Goal: Task Accomplishment & Management: Complete application form

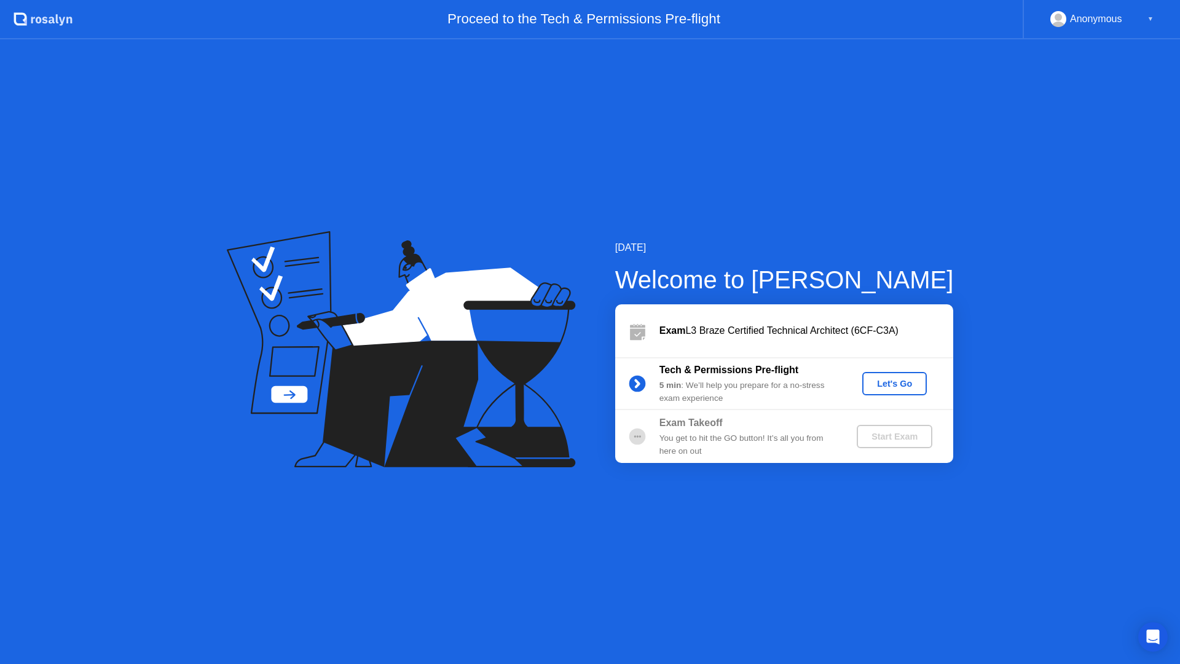
click at [891, 383] on div "Let's Go" at bounding box center [894, 384] width 55 height 10
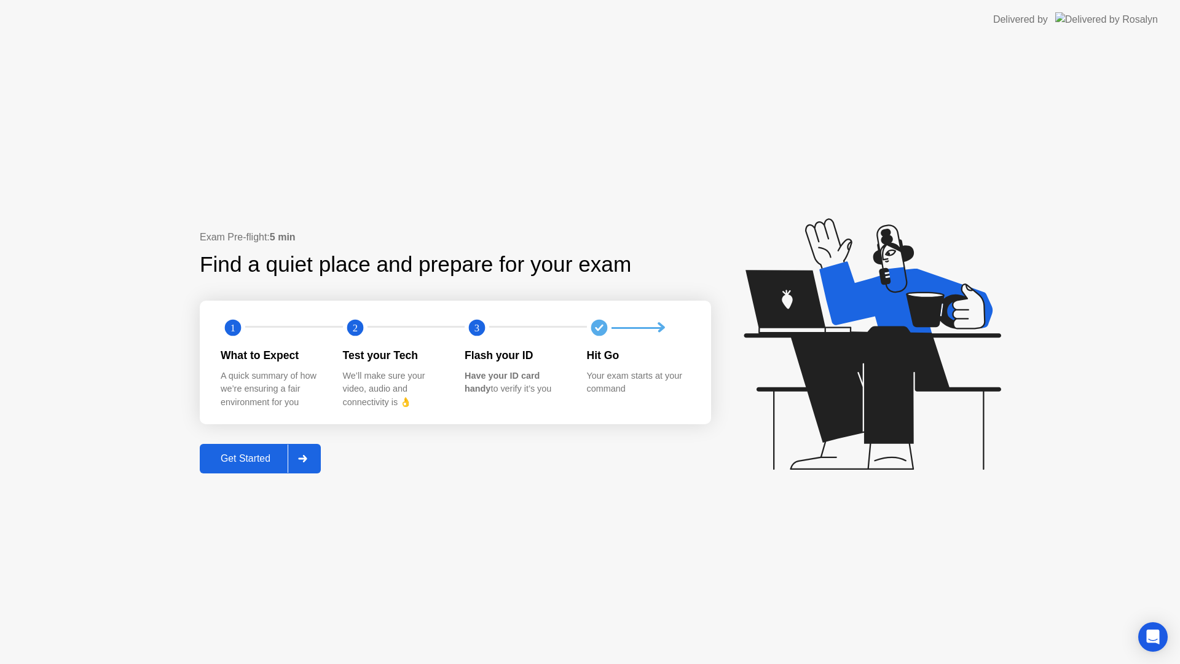
click at [261, 459] on div "Get Started" at bounding box center [245, 458] width 84 height 11
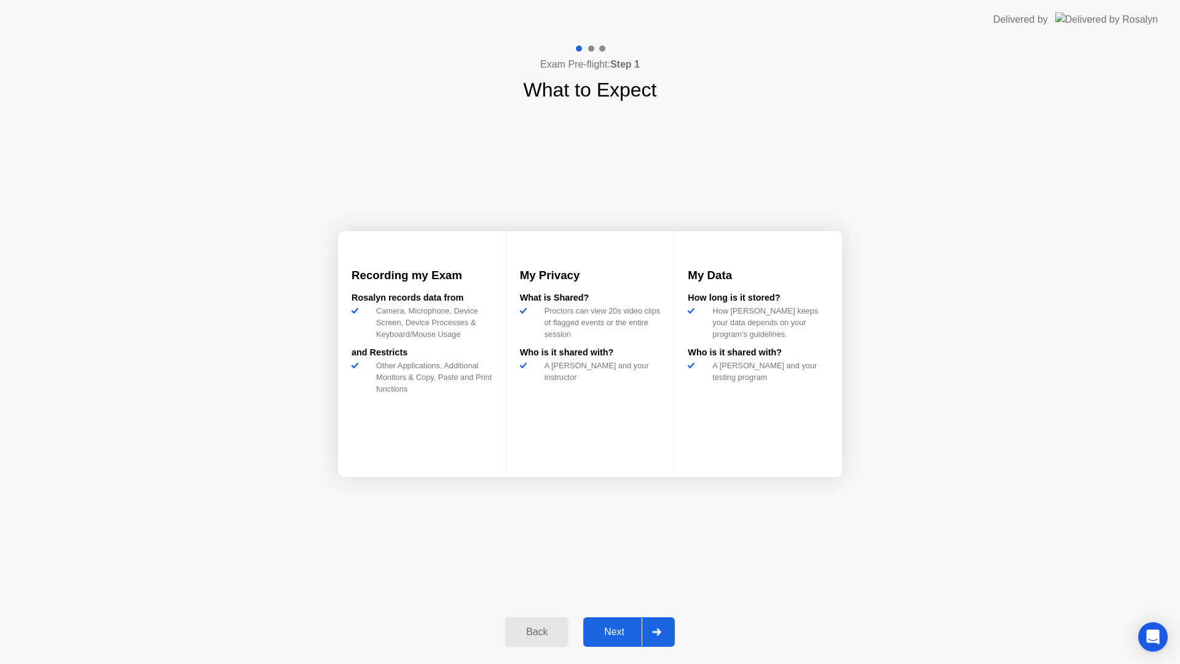
click at [620, 565] on div "Next" at bounding box center [614, 631] width 55 height 11
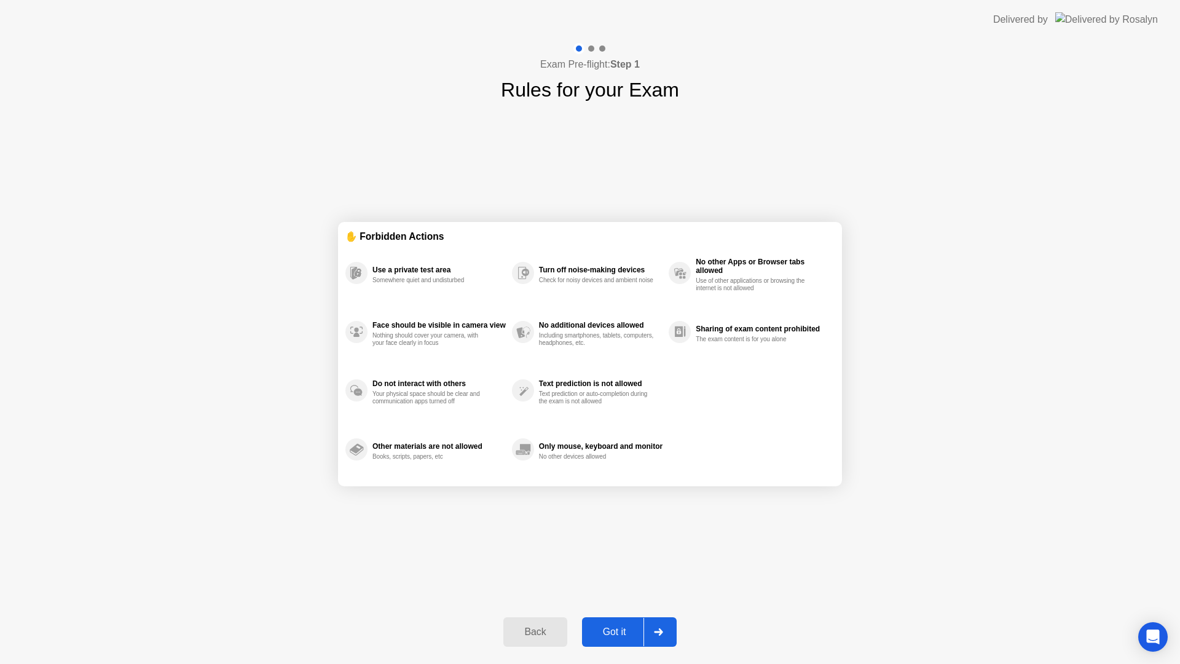
click at [619, 565] on div "Got it" at bounding box center [615, 631] width 58 height 11
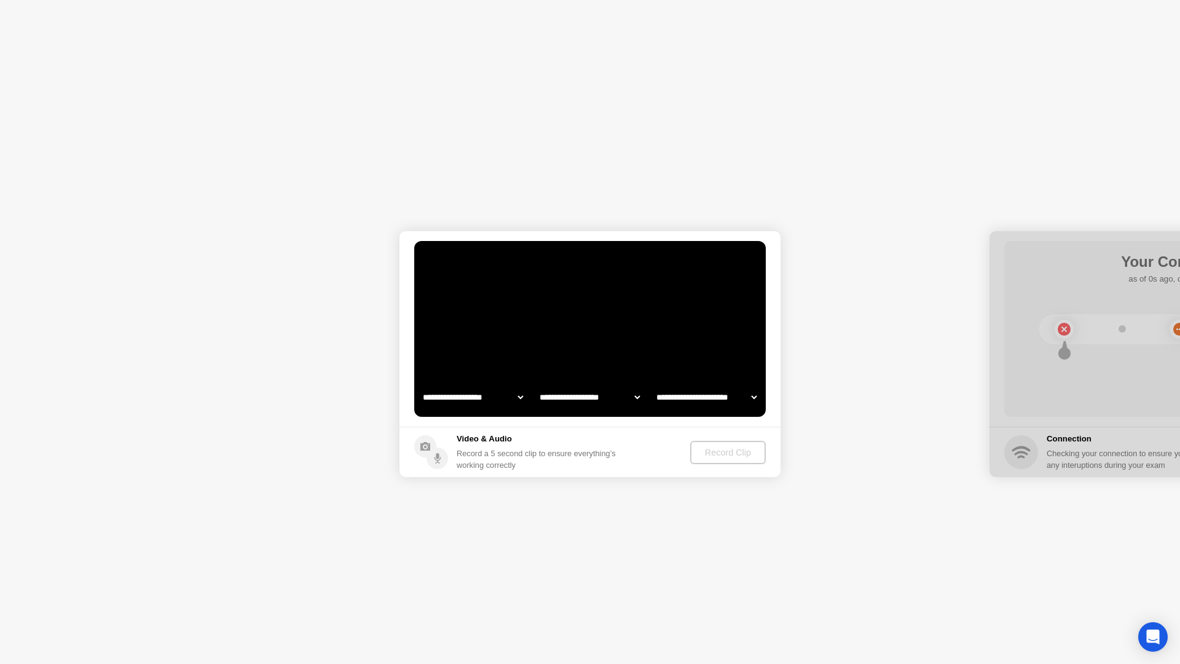
select select "**********"
select select "*******"
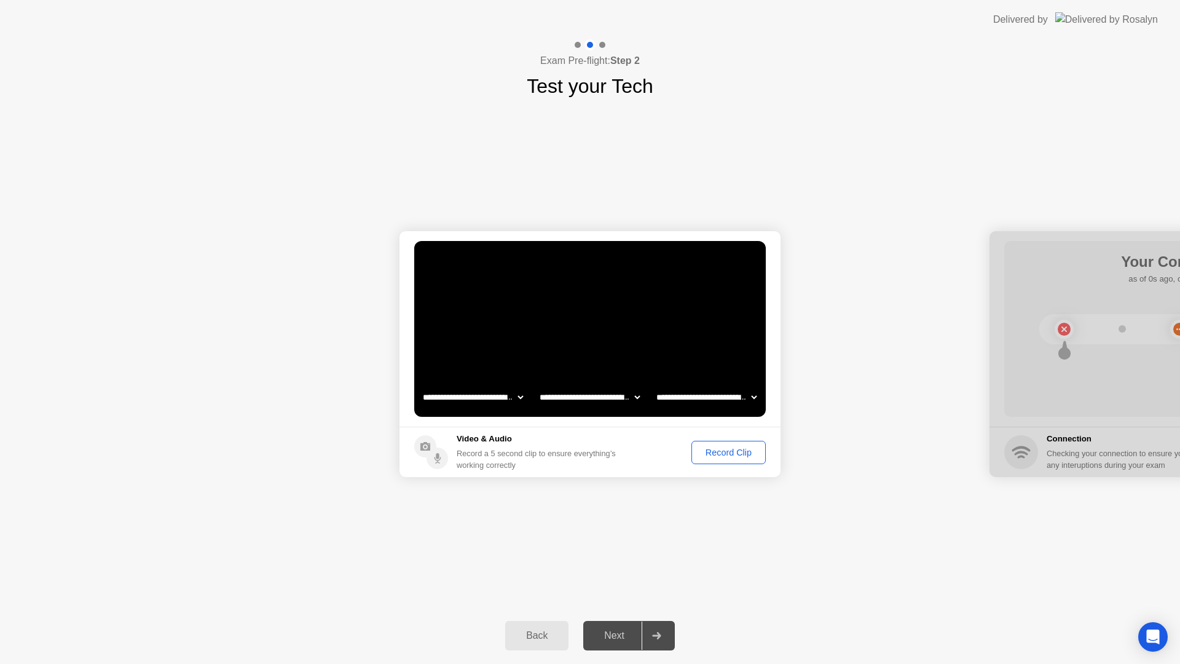
click at [730, 451] on div "Record Clip" at bounding box center [729, 452] width 66 height 10
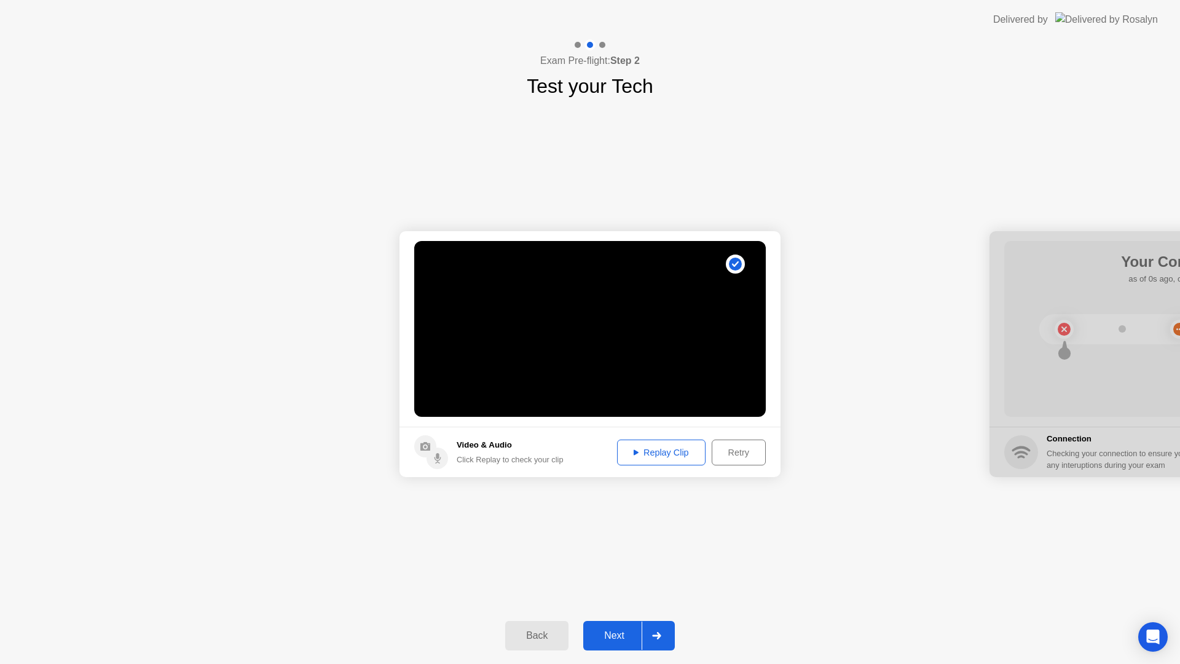
click at [653, 453] on div "Replay Clip" at bounding box center [661, 452] width 80 height 10
click at [615, 565] on div "Next" at bounding box center [614, 635] width 55 height 11
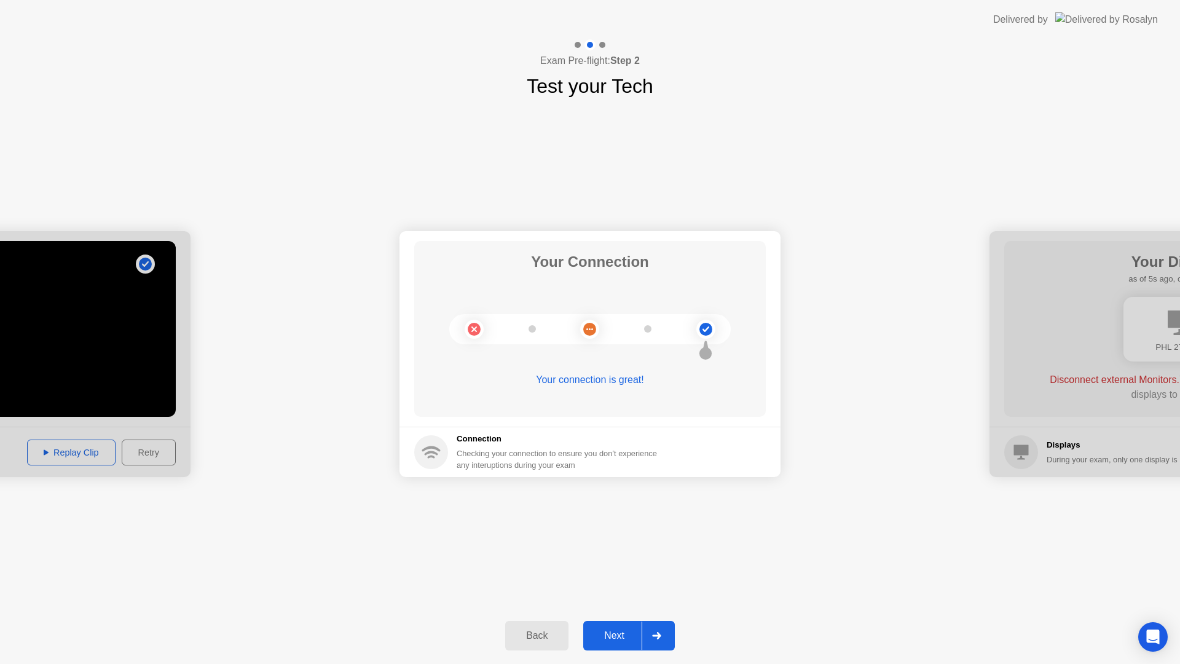
click at [613, 565] on div "Next" at bounding box center [614, 635] width 55 height 11
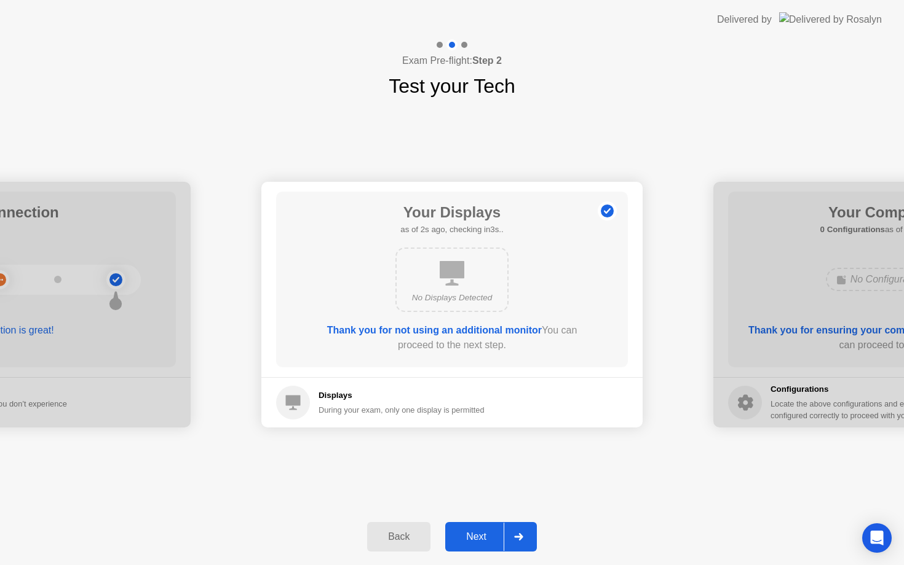
click at [484, 535] on div "Next" at bounding box center [476, 537] width 55 height 11
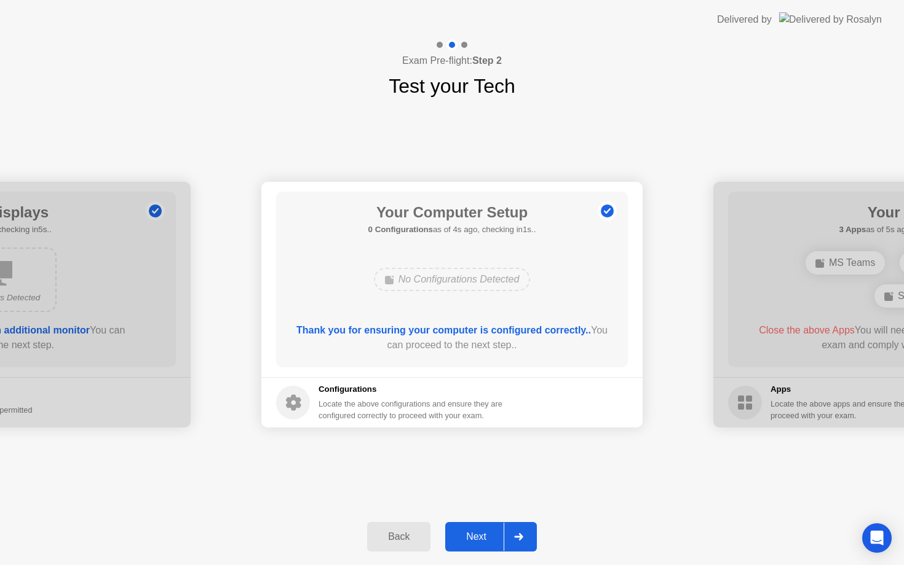
click at [484, 538] on div "Next" at bounding box center [476, 537] width 55 height 11
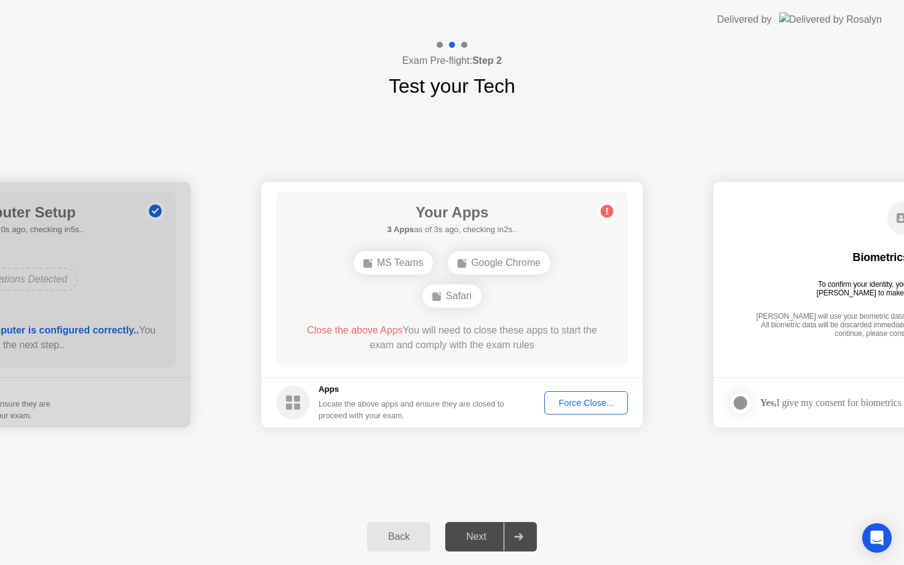
click at [586, 403] on div "Force Close..." at bounding box center [585, 403] width 75 height 10
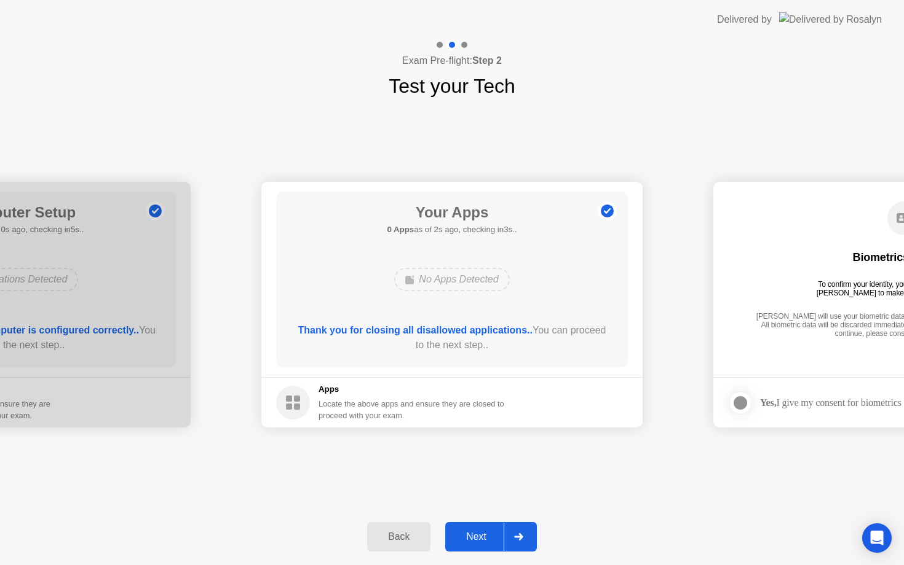
click at [482, 536] on div "Next" at bounding box center [476, 537] width 55 height 11
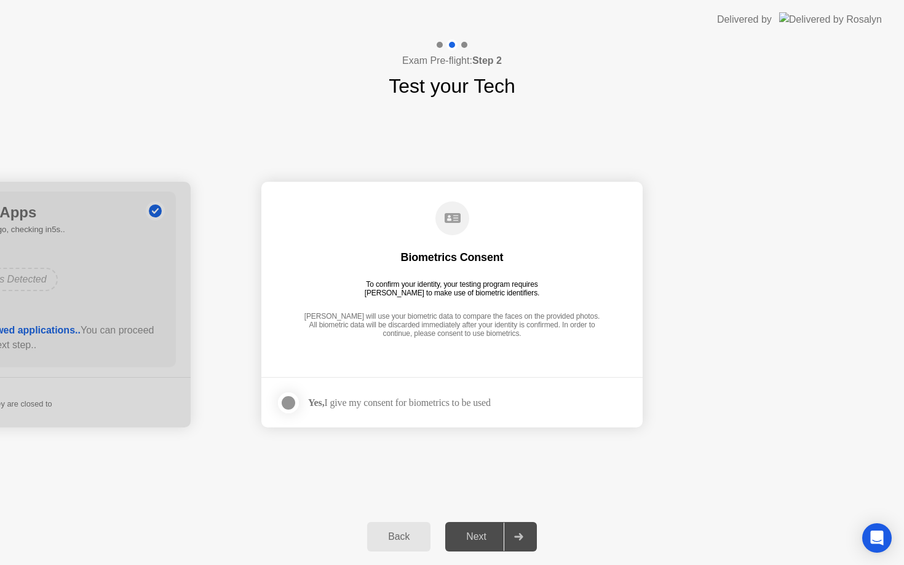
click at [288, 401] on div at bounding box center [288, 403] width 15 height 15
click at [481, 533] on div "Next" at bounding box center [476, 537] width 55 height 11
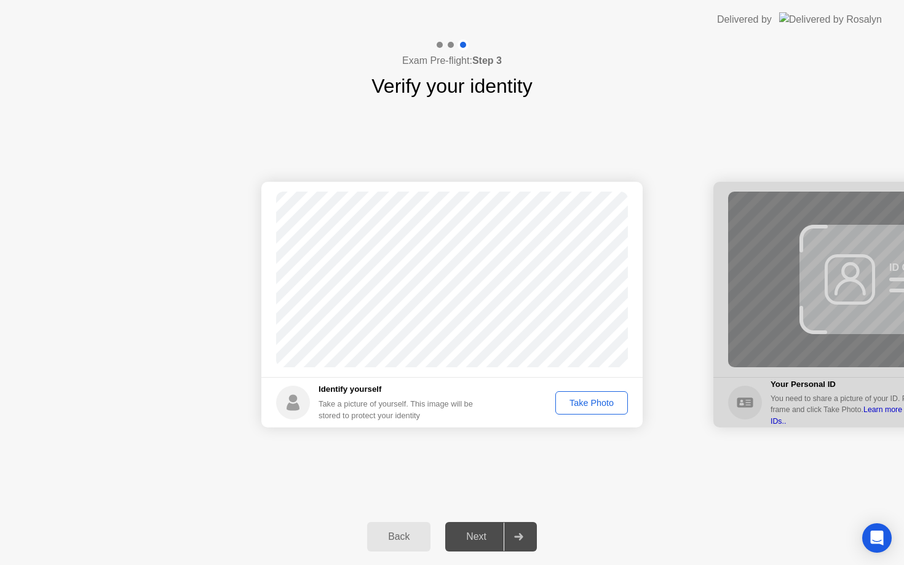
click at [594, 404] on div "Take Photo" at bounding box center [591, 403] width 64 height 10
click at [475, 535] on div "Next" at bounding box center [476, 537] width 55 height 11
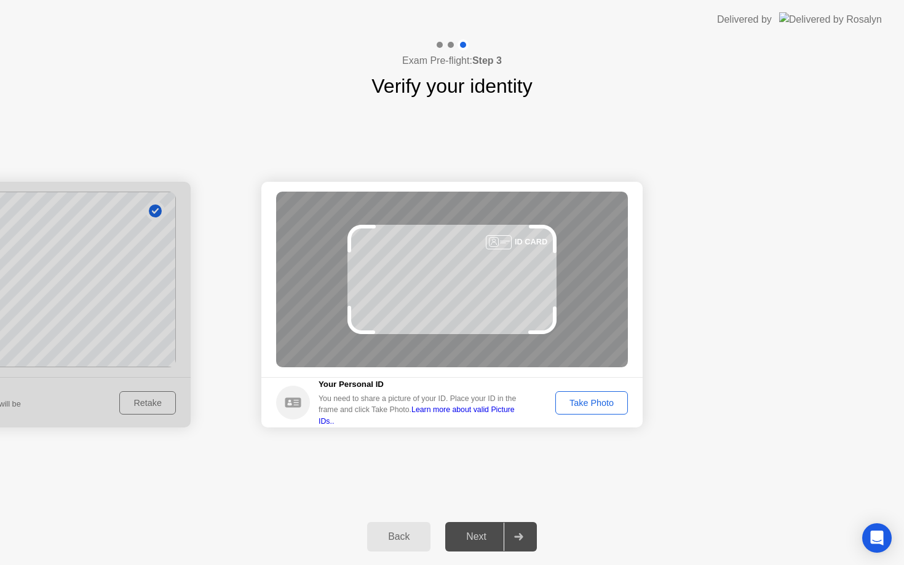
click at [577, 398] on div "Take Photo" at bounding box center [591, 403] width 64 height 10
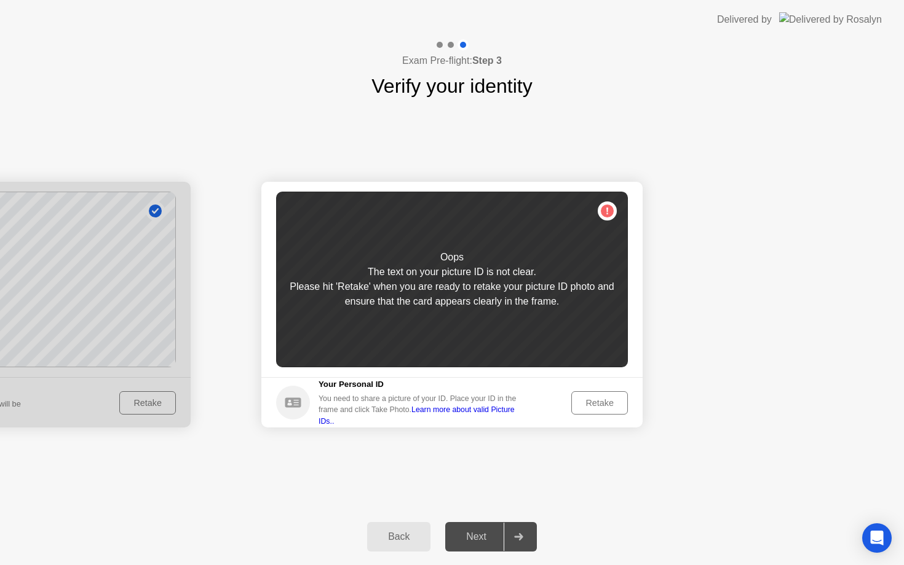
click at [597, 401] on div "Retake" at bounding box center [599, 403] width 48 height 10
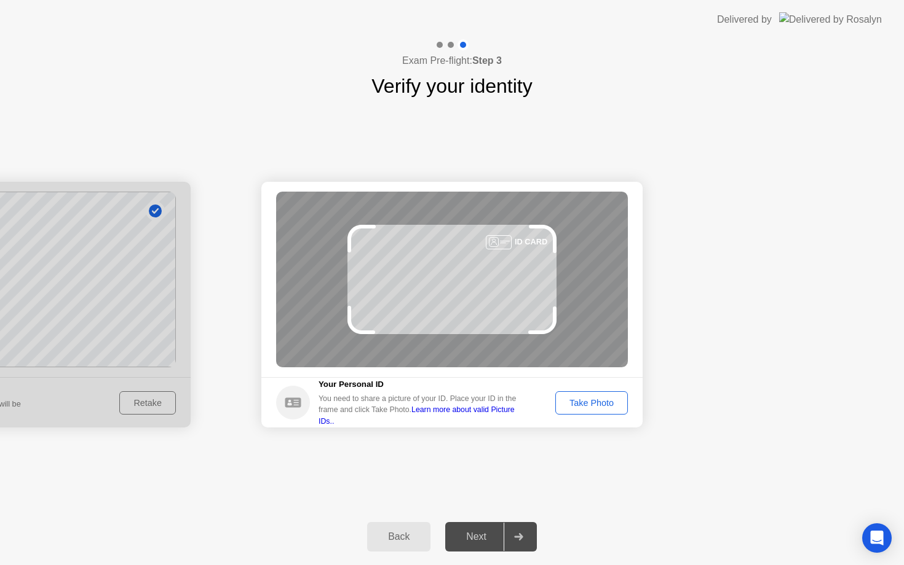
click at [597, 401] on div "Take Photo" at bounding box center [591, 403] width 64 height 10
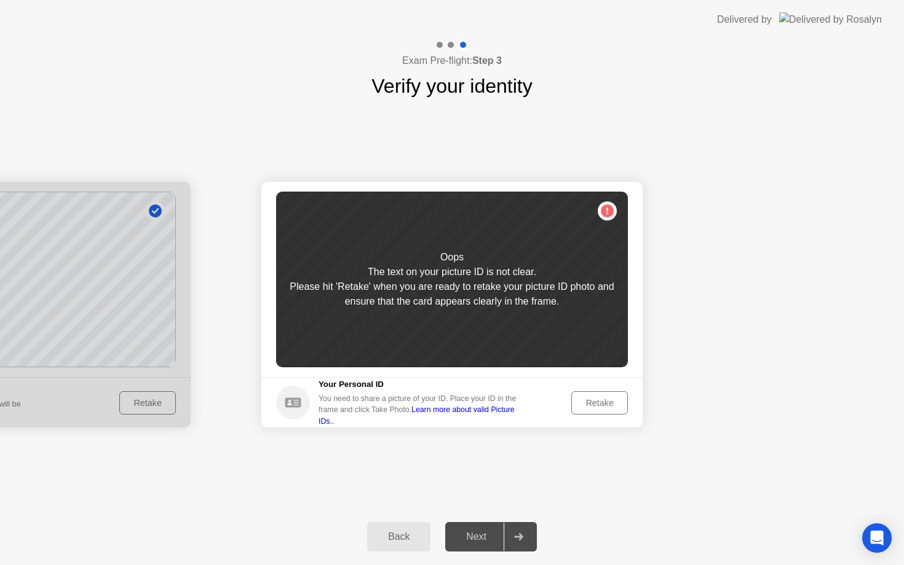
click at [494, 415] on link "Learn more about valid Picture IDs.." at bounding box center [416, 416] width 196 height 20
click at [337, 294] on div "Please hit 'Retake' when you are ready to retake your picture ID photo and ensu…" at bounding box center [452, 295] width 352 height 30
click at [604, 401] on div "Retake" at bounding box center [599, 403] width 48 height 10
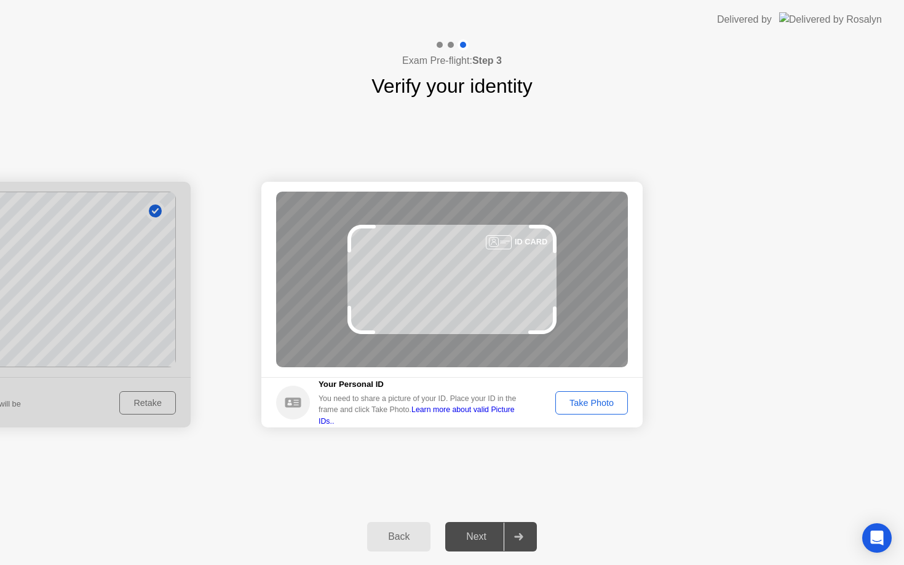
click at [604, 401] on div "Take Photo" at bounding box center [591, 403] width 64 height 10
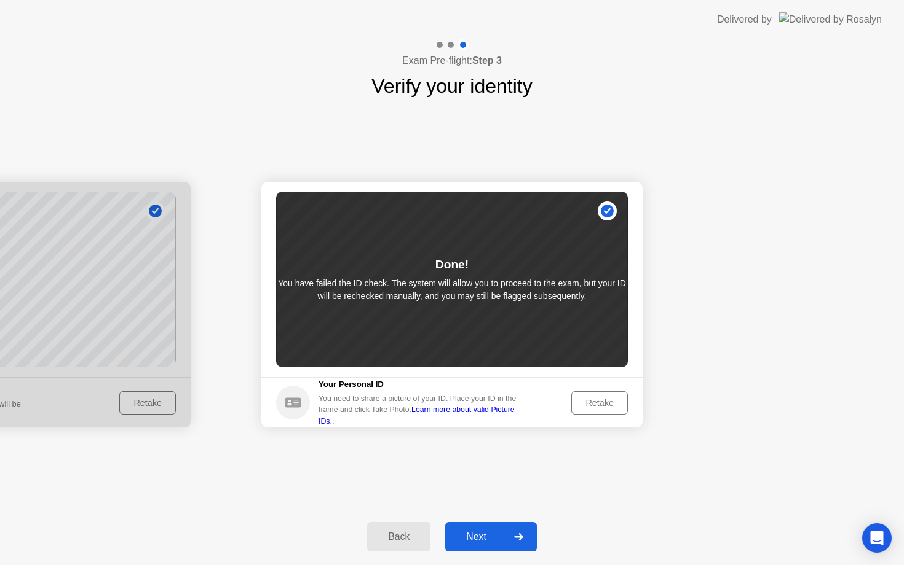
click at [479, 540] on div "Next" at bounding box center [476, 537] width 55 height 11
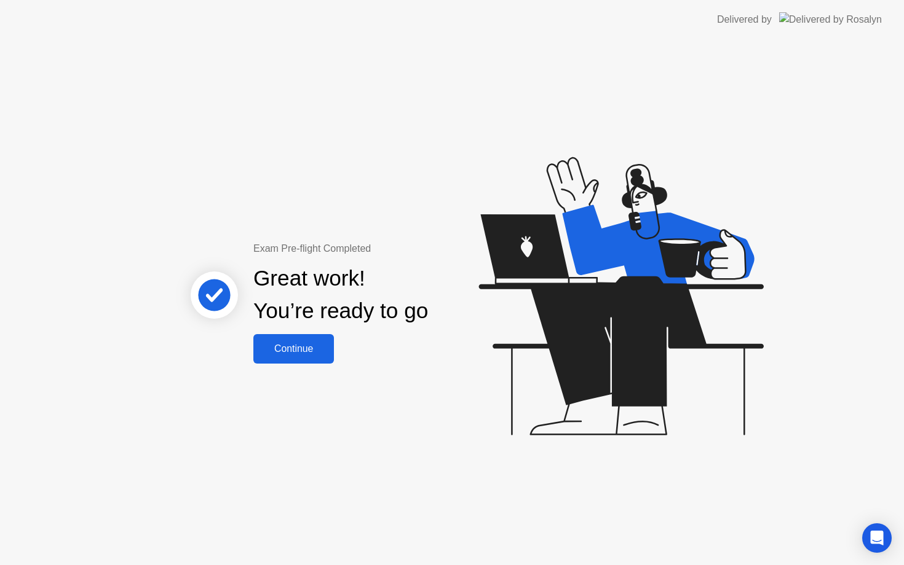
click at [296, 345] on div "Continue" at bounding box center [293, 349] width 73 height 11
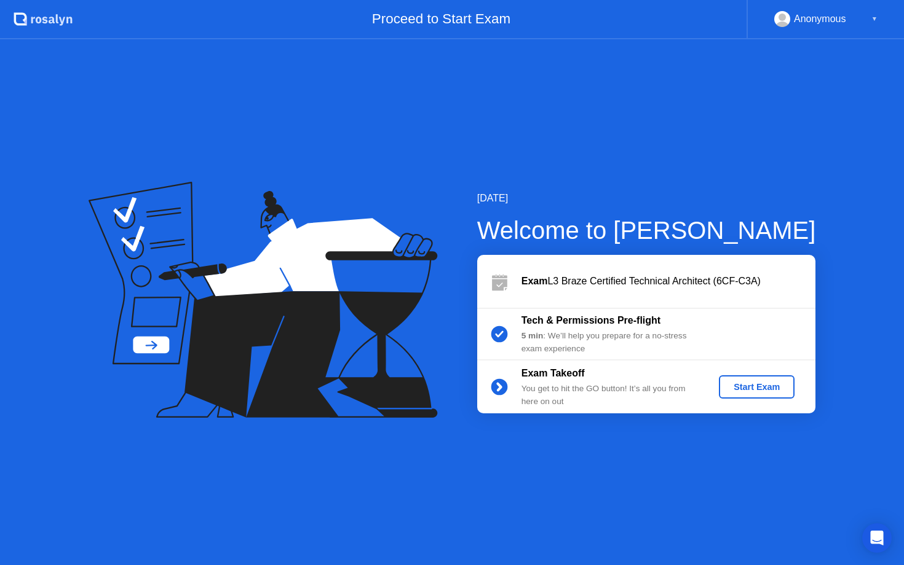
click at [753, 385] on div "Start Exam" at bounding box center [756, 387] width 66 height 10
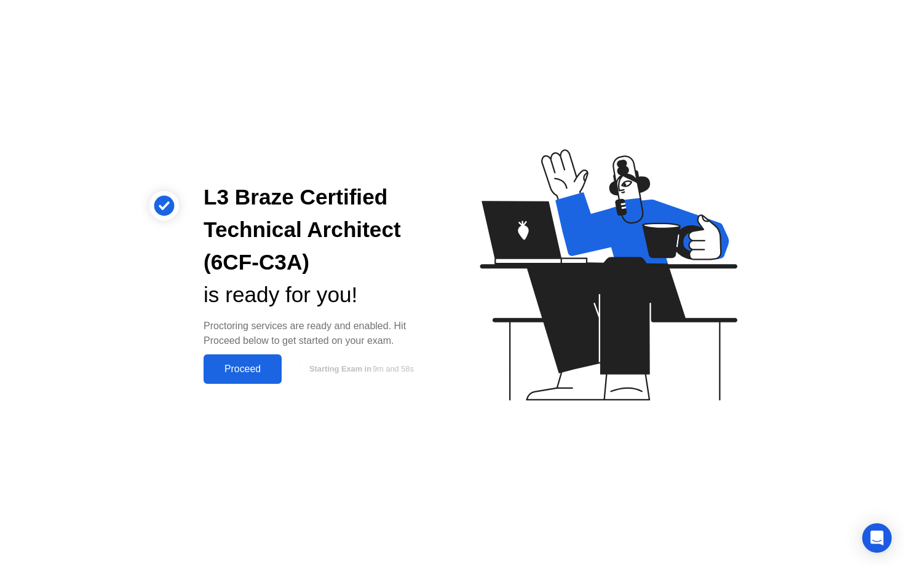
click at [246, 368] on div "Proceed" at bounding box center [242, 369] width 71 height 11
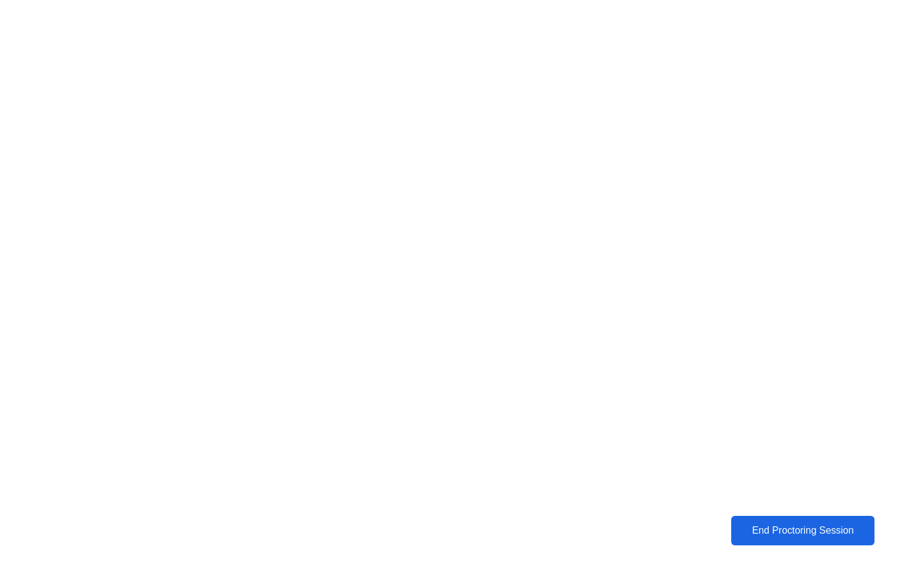
click at [816, 534] on div "End Proctoring Session" at bounding box center [802, 531] width 136 height 11
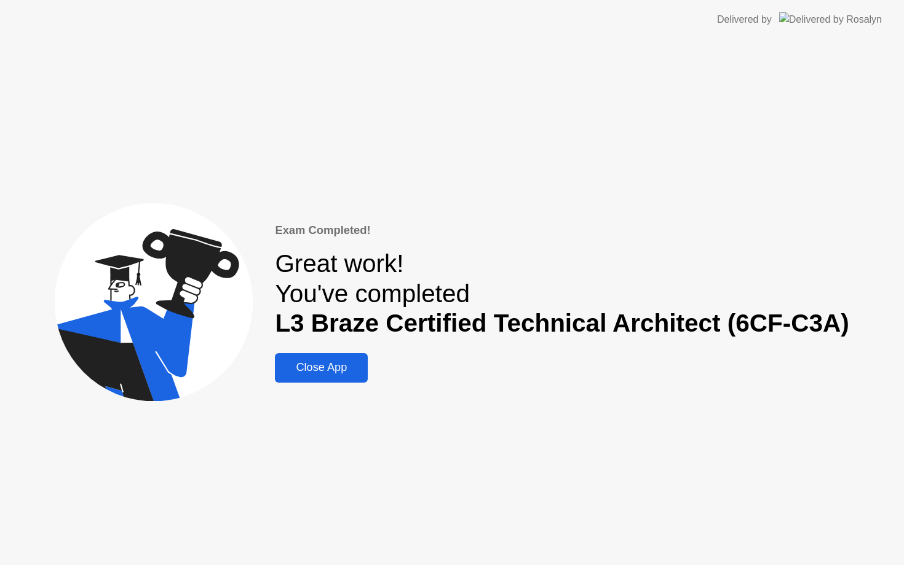
click at [331, 367] on div "Close App" at bounding box center [320, 367] width 85 height 13
